Goal: Information Seeking & Learning: Learn about a topic

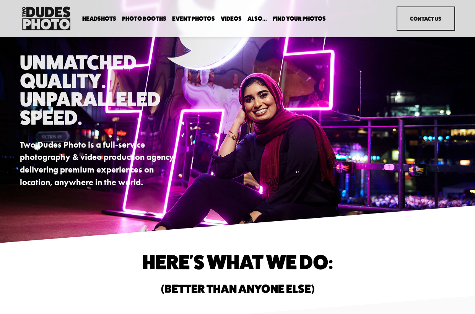
click at [0, 0] on span "Expo Headshots" at bounding box center [0, 0] width 0 height 0
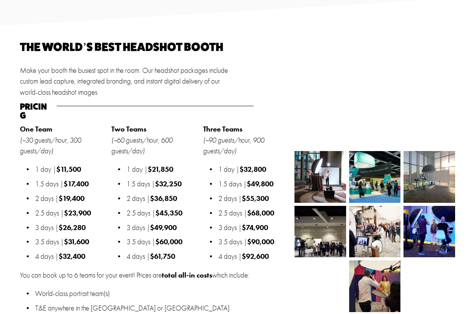
scroll to position [673, 0]
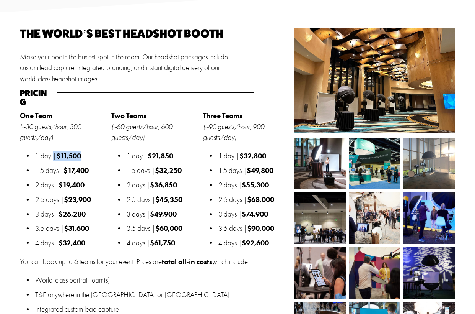
drag, startPoint x: 94, startPoint y: 144, endPoint x: 47, endPoint y: 144, distance: 46.7
click at [47, 150] on p "1 day | $11,500" at bounding box center [71, 155] width 72 height 11
